Goal: Check status: Check status

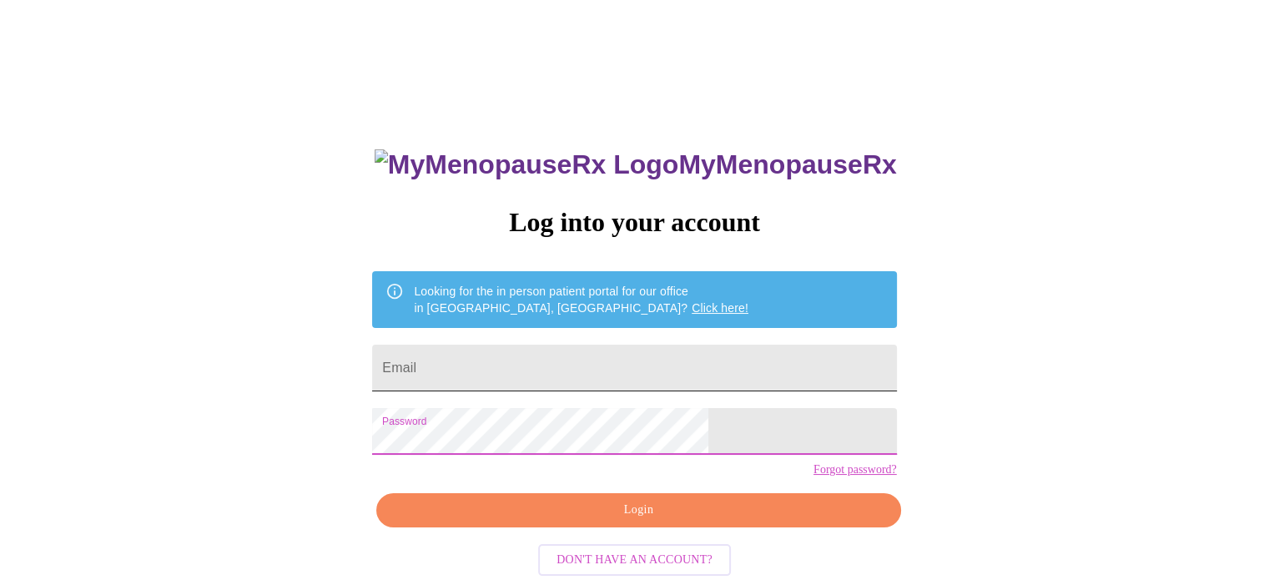
click at [570, 368] on input "Email" at bounding box center [634, 368] width 524 height 47
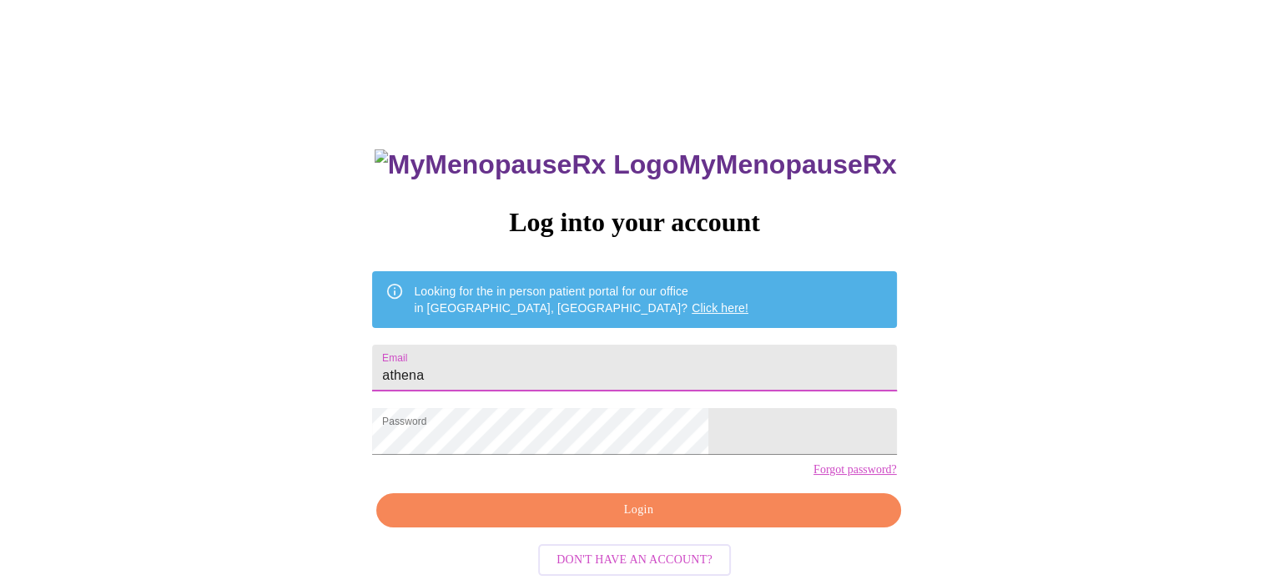
click at [570, 368] on input "athena" at bounding box center [634, 368] width 524 height 47
type input "[EMAIL_ADDRESS][DOMAIN_NAME]"
click at [631, 521] on span "Login" at bounding box center [637, 510] width 485 height 21
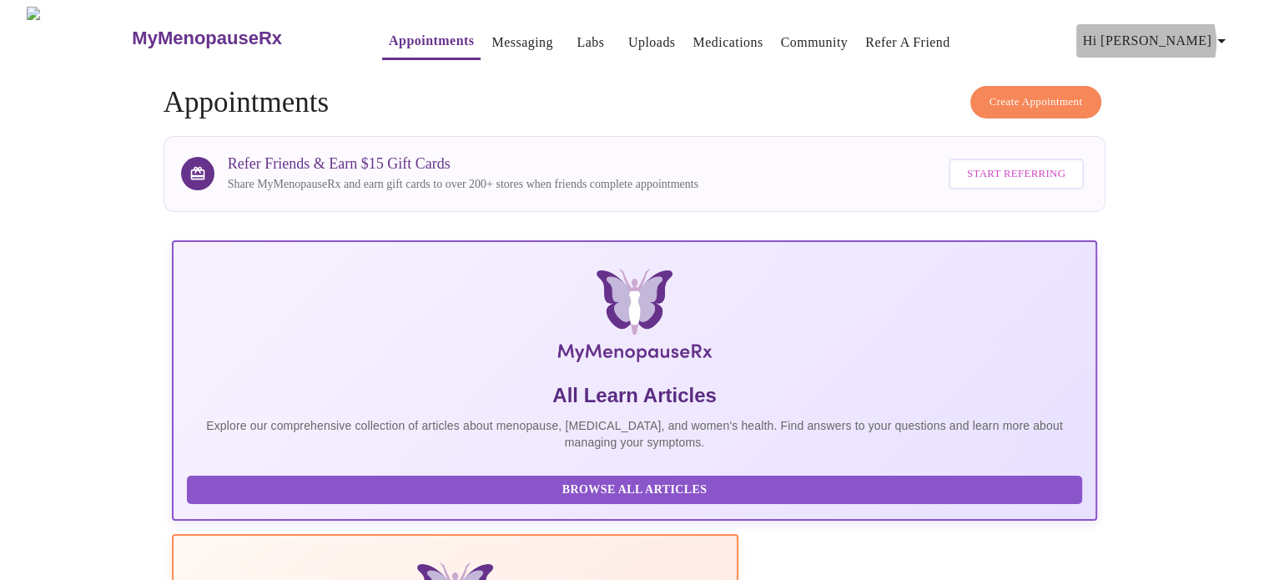
click at [1218, 36] on icon "button" at bounding box center [1221, 41] width 20 height 20
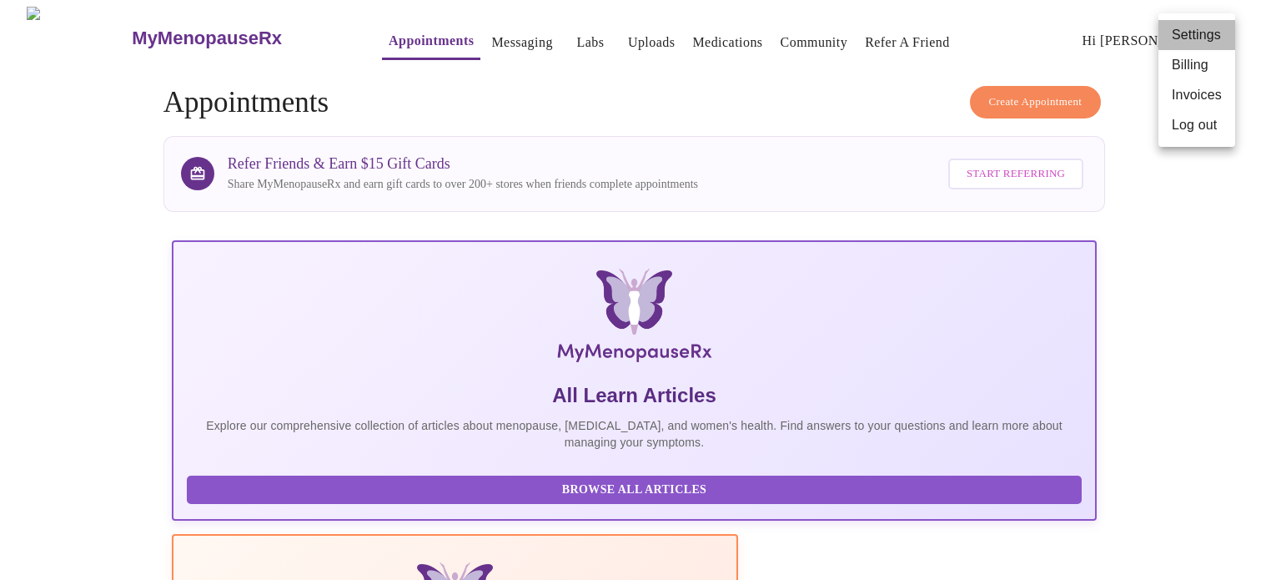
click at [1218, 36] on li "Settings" at bounding box center [1197, 35] width 77 height 30
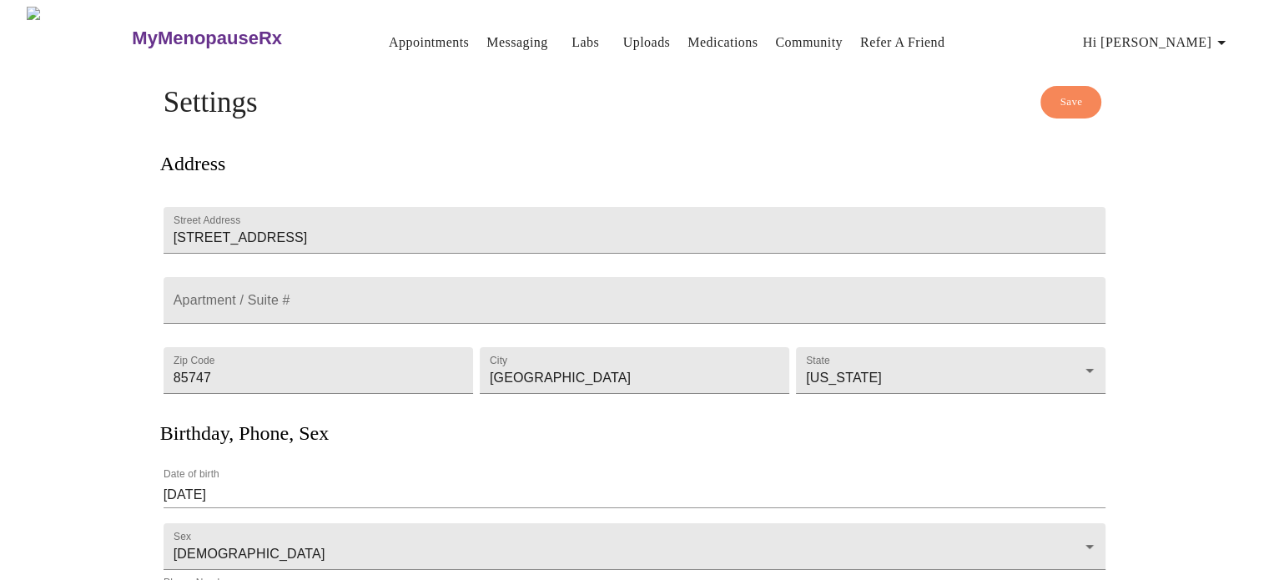
click at [400, 39] on link "Appointments" at bounding box center [429, 42] width 80 height 23
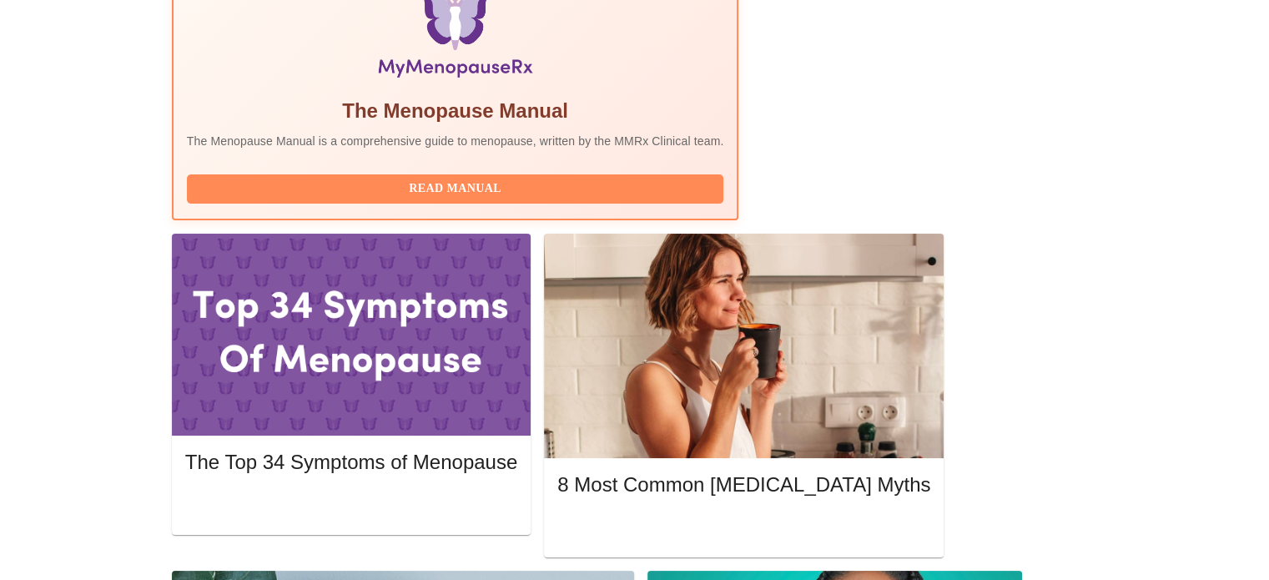
scroll to position [584, 0]
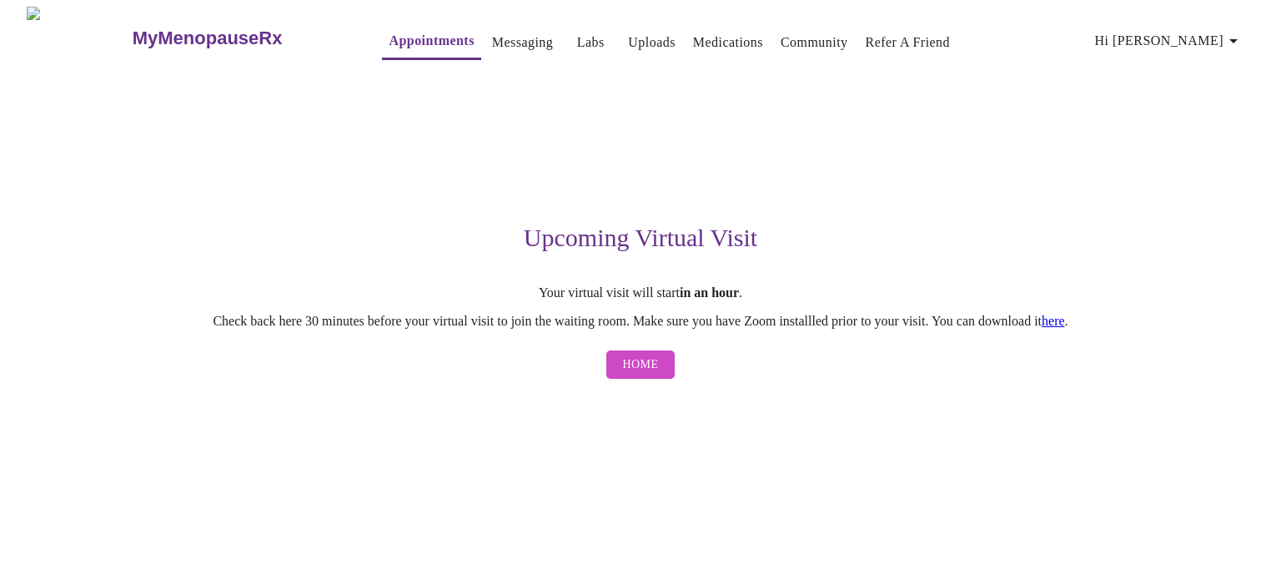
click at [655, 372] on span "Home" at bounding box center [641, 365] width 36 height 21
